Goal: Information Seeking & Learning: Find contact information

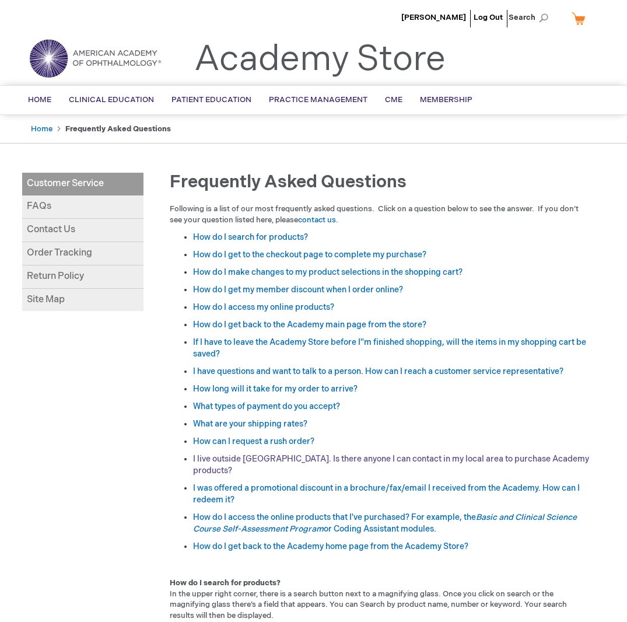
type input "ddahlstedt"
click at [233, 459] on link "I live outside [GEOGRAPHIC_DATA]. Is there anyone I can contact in my local are…" at bounding box center [391, 465] width 396 height 22
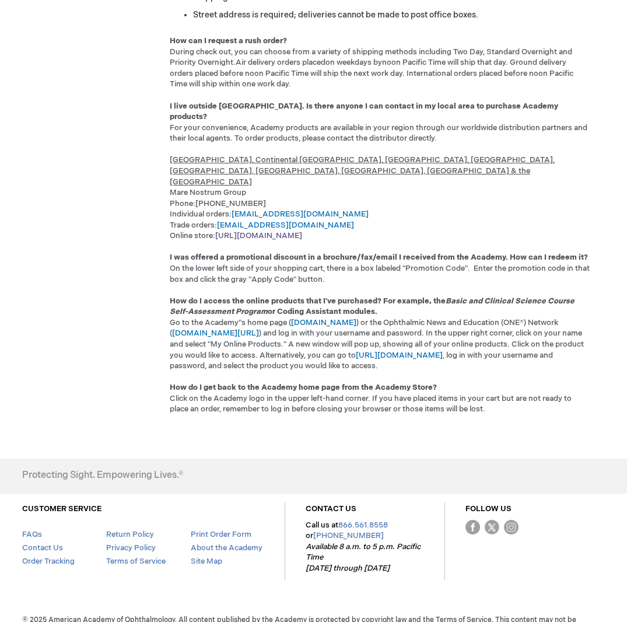
click at [302, 231] on link "[URL][DOMAIN_NAME]" at bounding box center [258, 235] width 87 height 9
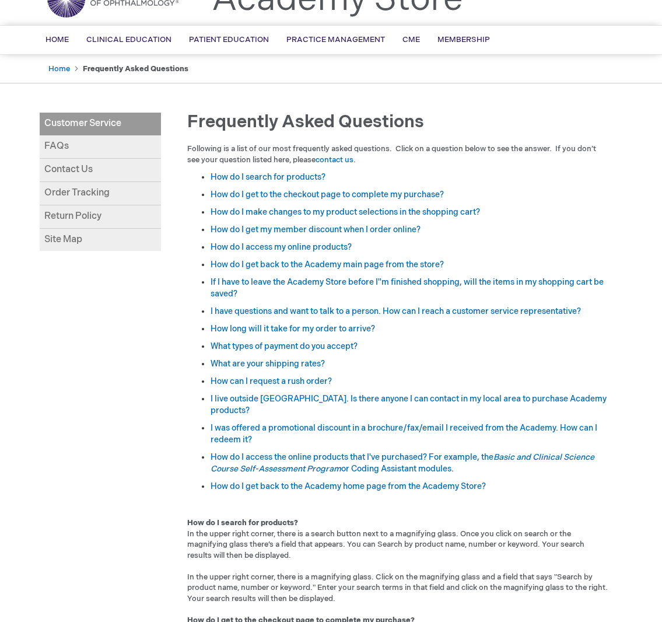
scroll to position [292, 0]
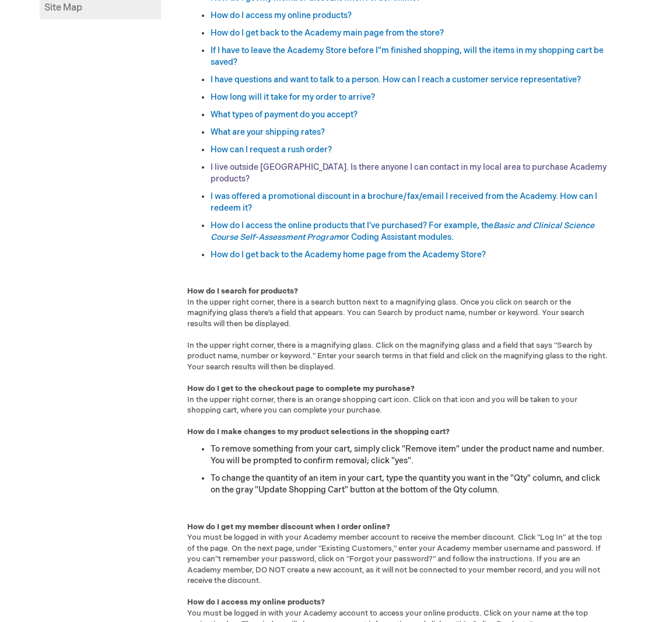
type input "ddahlstedt"
click at [258, 169] on link "I live outside [GEOGRAPHIC_DATA]. Is there anyone I can contact in my local are…" at bounding box center [409, 173] width 396 height 22
